Goal: Task Accomplishment & Management: Manage account settings

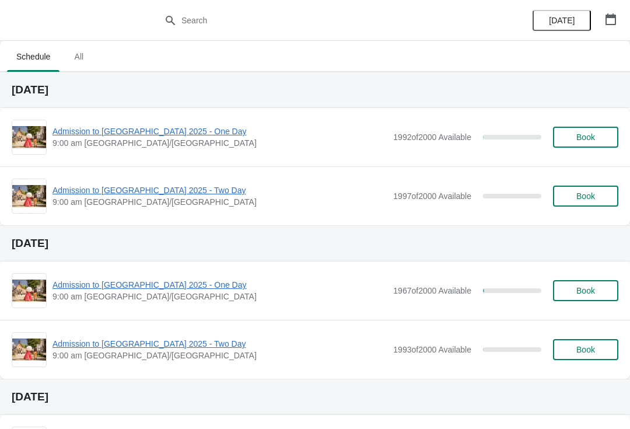
click at [169, 136] on span "Admission to [GEOGRAPHIC_DATA] 2025 - One Day" at bounding box center [219, 131] width 335 height 12
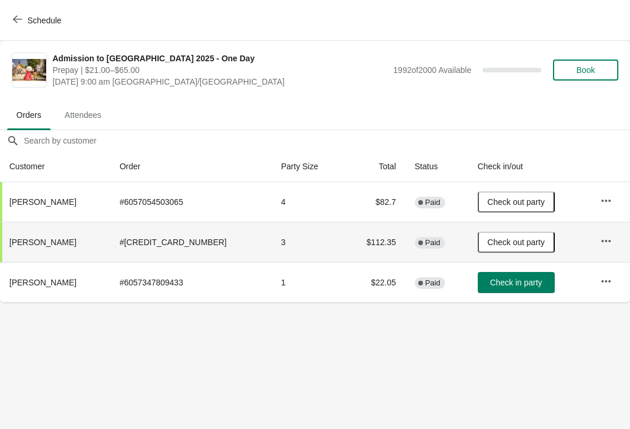
click at [209, 246] on td "# [CREDIT_CARD_NUMBER]" at bounding box center [191, 242] width 162 height 40
click at [50, 241] on span "[PERSON_NAME]" at bounding box center [42, 241] width 67 height 9
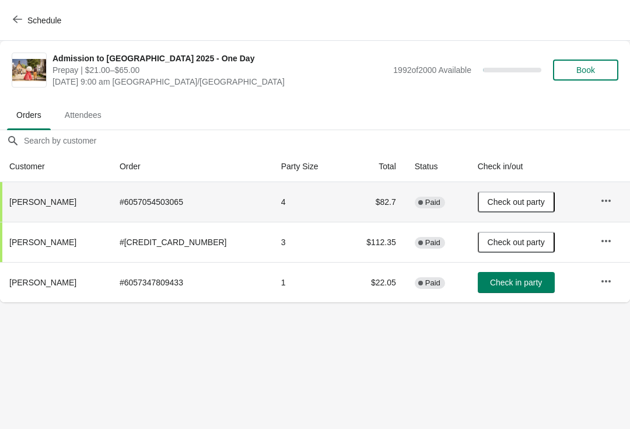
click at [190, 208] on td "# 6057054503065" at bounding box center [191, 202] width 162 height 40
click at [600, 202] on icon "button" at bounding box center [606, 201] width 12 height 12
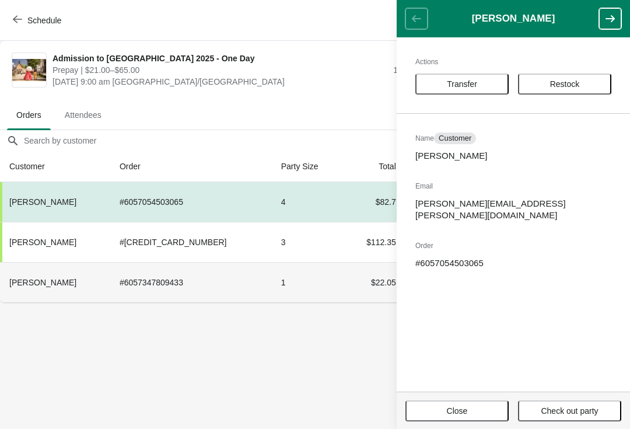
click at [223, 271] on td "# 6057347809433" at bounding box center [191, 282] width 162 height 40
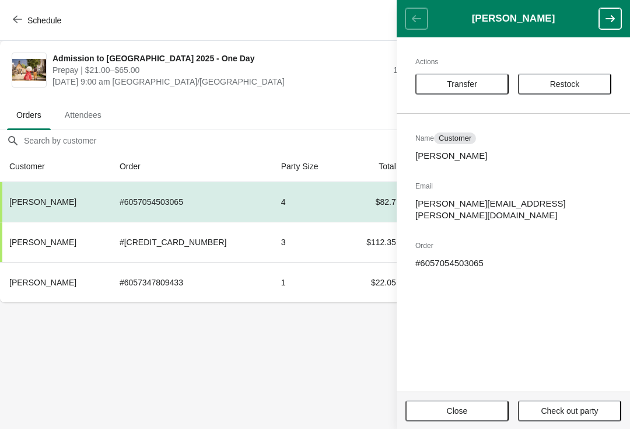
click at [256, 355] on body "Schedule Admission to [GEOGRAPHIC_DATA] 2025 - One Day Prepay | $21.00–$65.00 […" at bounding box center [315, 214] width 630 height 429
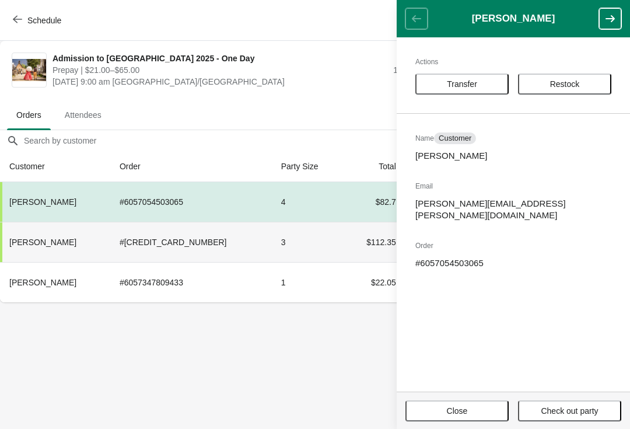
click at [272, 248] on td "3" at bounding box center [308, 242] width 72 height 40
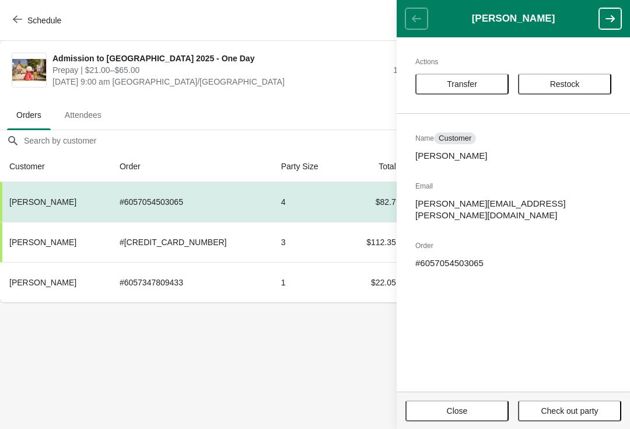
click at [250, 106] on ul "Orders Attendees" at bounding box center [315, 114] width 621 height 30
click at [462, 407] on span "Close" at bounding box center [457, 410] width 21 height 9
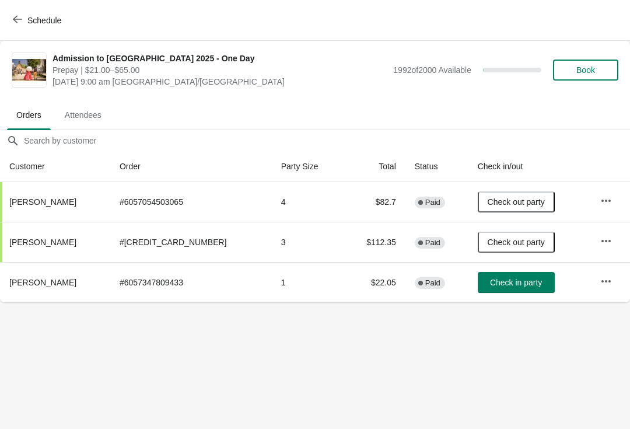
click at [600, 237] on icon "button" at bounding box center [606, 241] width 12 height 12
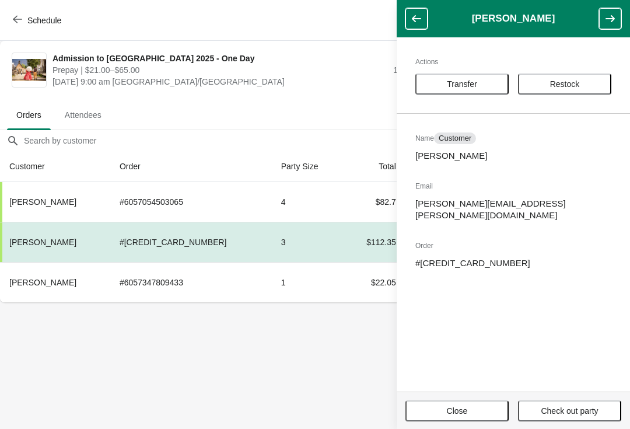
click at [489, 257] on p "# [CREDIT_CARD_NUMBER]" at bounding box center [513, 263] width 196 height 12
click at [464, 409] on span "Close" at bounding box center [457, 410] width 21 height 9
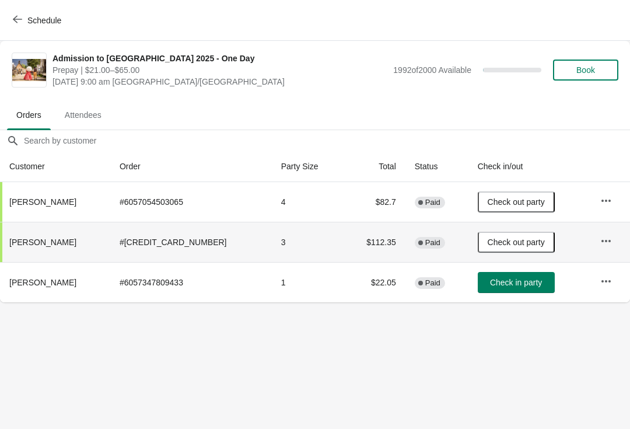
click at [230, 243] on td "# [CREDIT_CARD_NUMBER]" at bounding box center [191, 242] width 162 height 40
click at [79, 247] on th "[PERSON_NAME]" at bounding box center [55, 242] width 110 height 40
click at [141, 199] on td "# 6057054503065" at bounding box center [191, 202] width 162 height 40
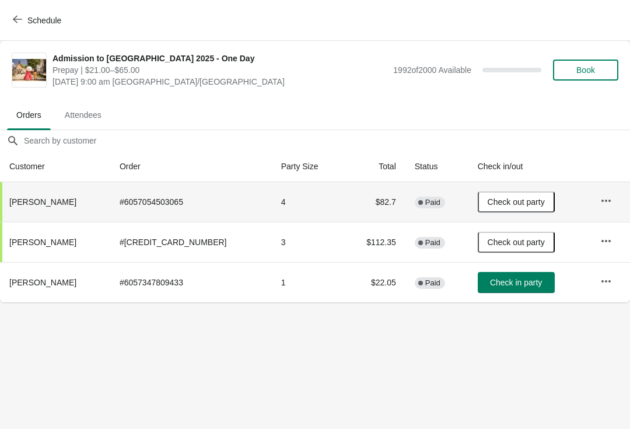
click at [272, 260] on td "3" at bounding box center [308, 242] width 72 height 40
